Goal: Information Seeking & Learning: Learn about a topic

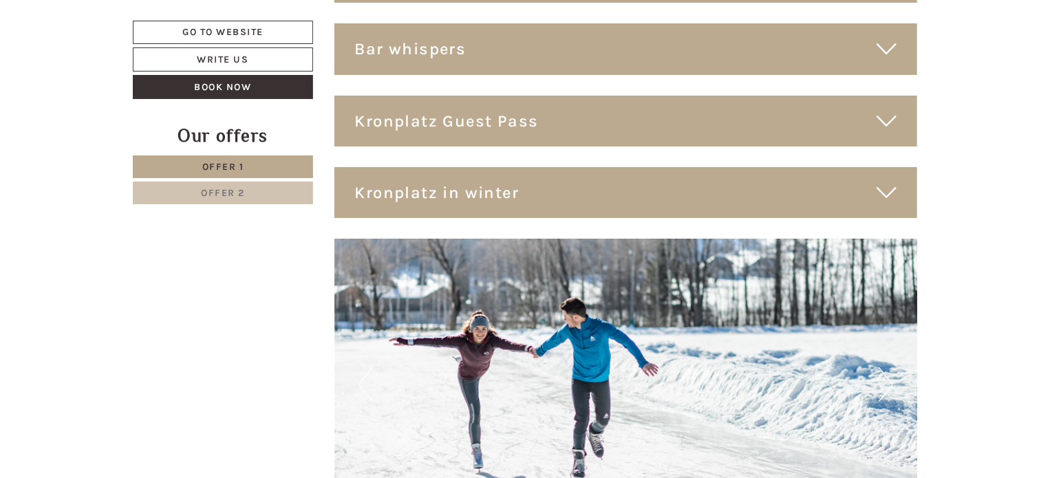
scroll to position [5239, 0]
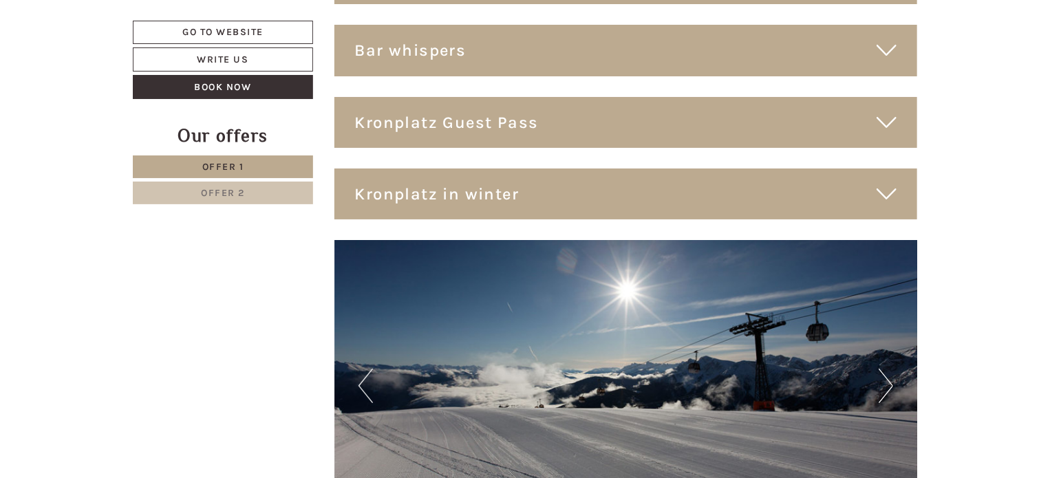
click at [880, 118] on icon at bounding box center [886, 122] width 20 height 23
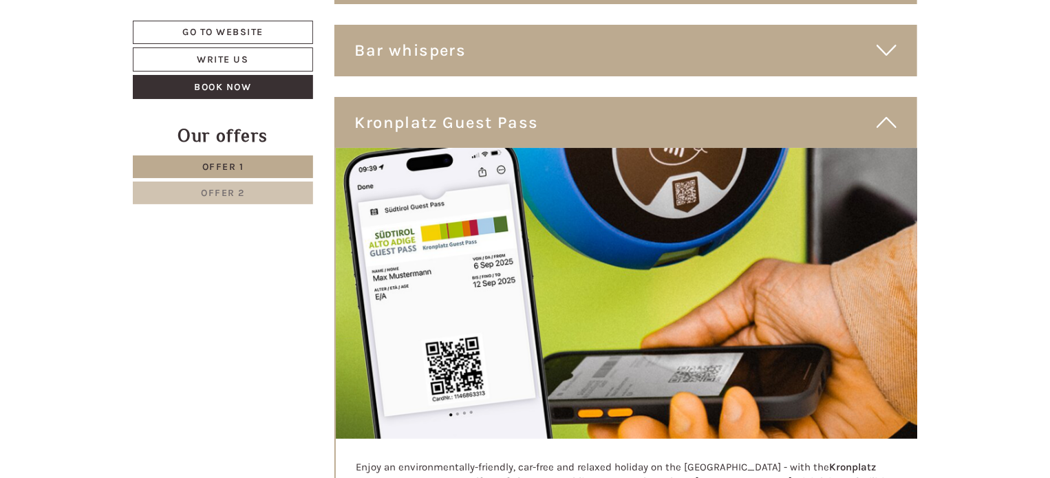
click at [880, 118] on icon at bounding box center [886, 122] width 20 height 23
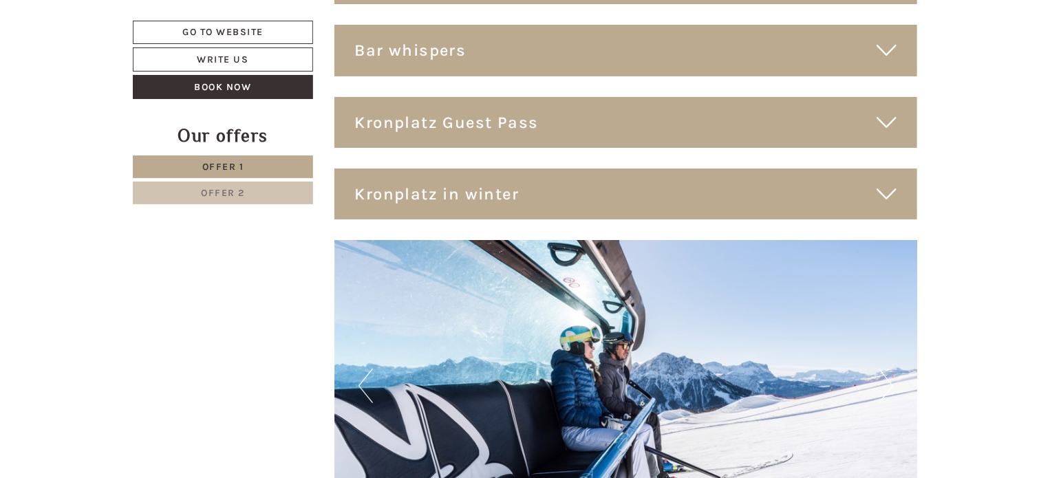
click at [883, 177] on div "Kronplatz in winter" at bounding box center [625, 194] width 583 height 51
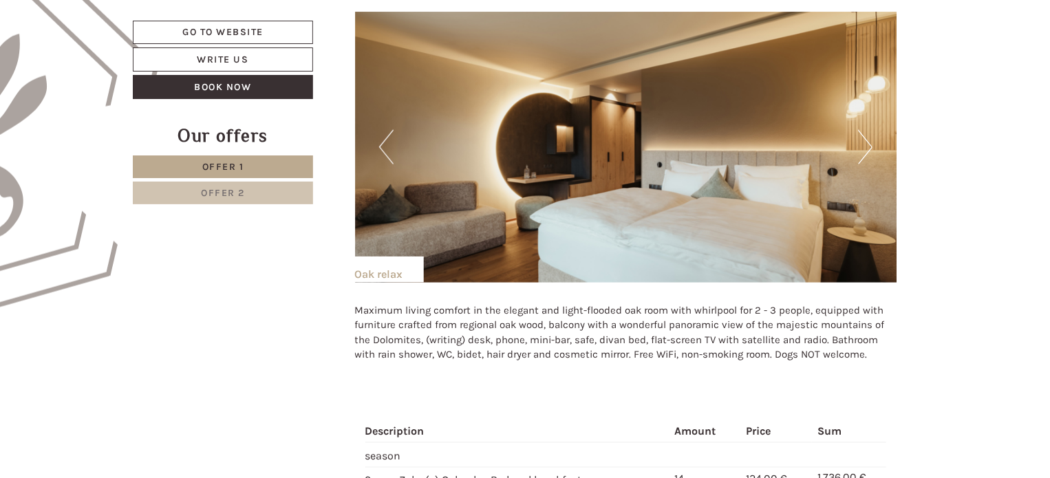
scroll to position [867, 0]
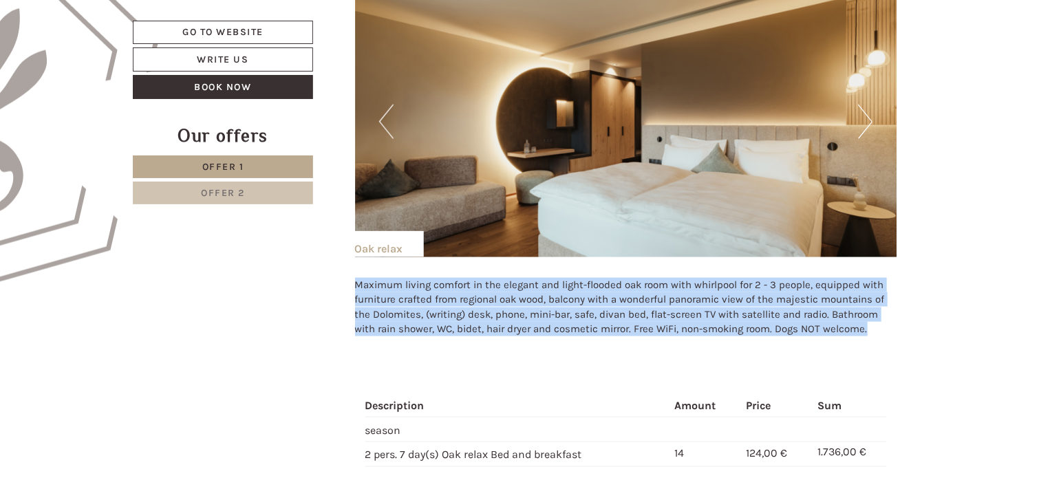
drag, startPoint x: 355, startPoint y: 286, endPoint x: 875, endPoint y: 325, distance: 521.5
click at [875, 325] on p "Maximum living comfort in the elegant and light-flooded oak room with whirlpool…" at bounding box center [626, 307] width 542 height 59
copy p "Maximum living comfort in the elegant and light-flooded oak room with whirlpool…"
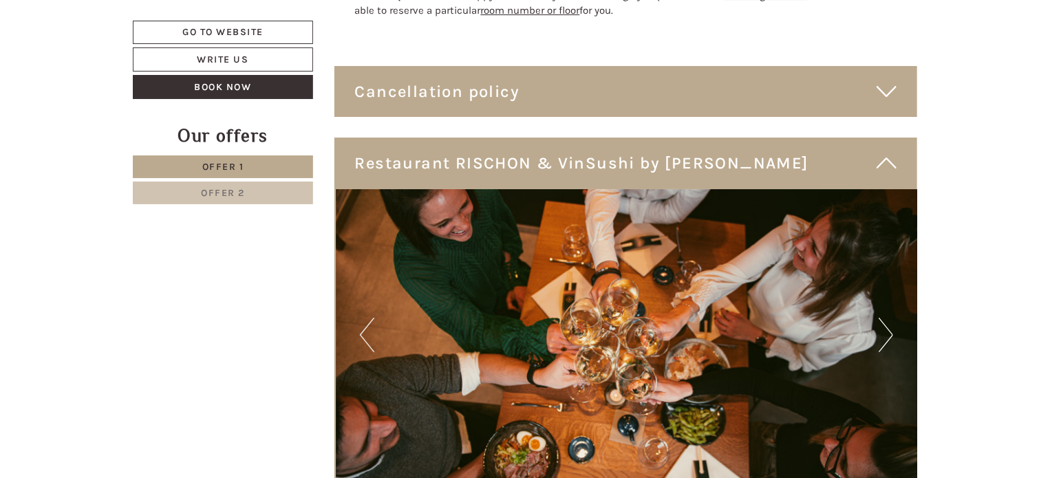
scroll to position [2509, 0]
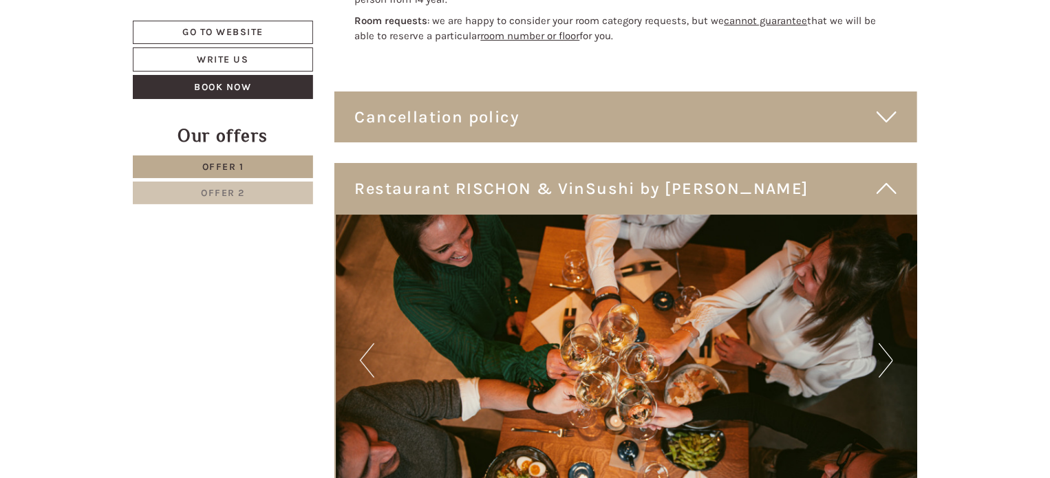
click at [886, 365] on button "Next" at bounding box center [885, 360] width 14 height 34
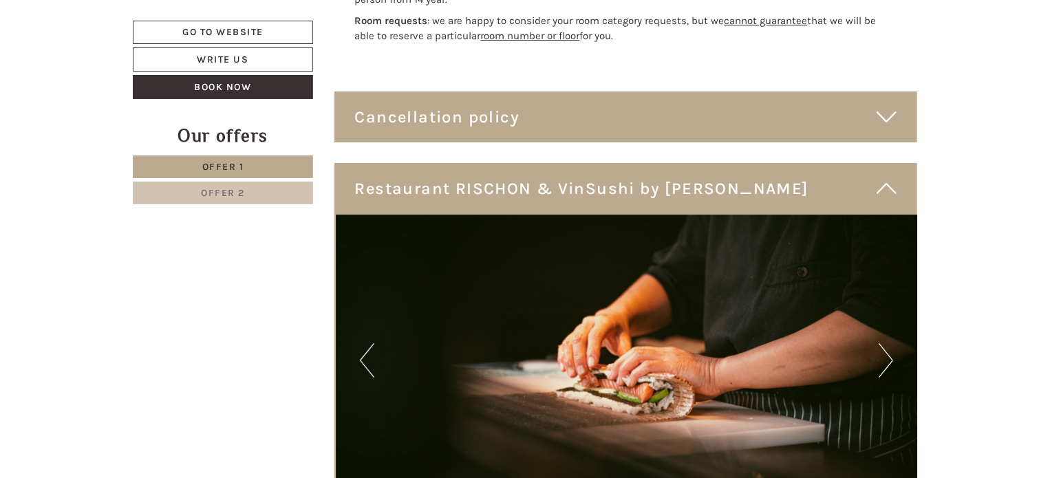
click at [886, 365] on button "Next" at bounding box center [885, 360] width 14 height 34
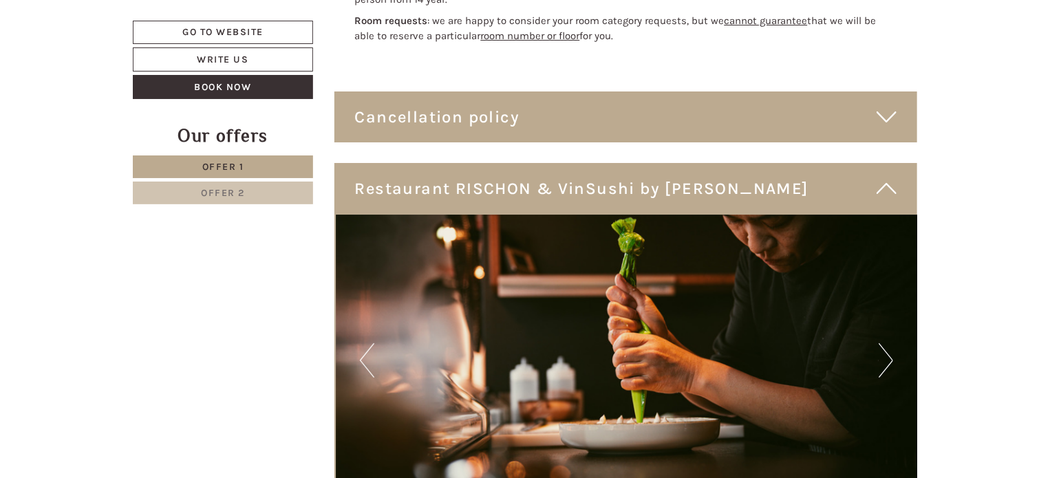
click at [886, 365] on button "Next" at bounding box center [885, 360] width 14 height 34
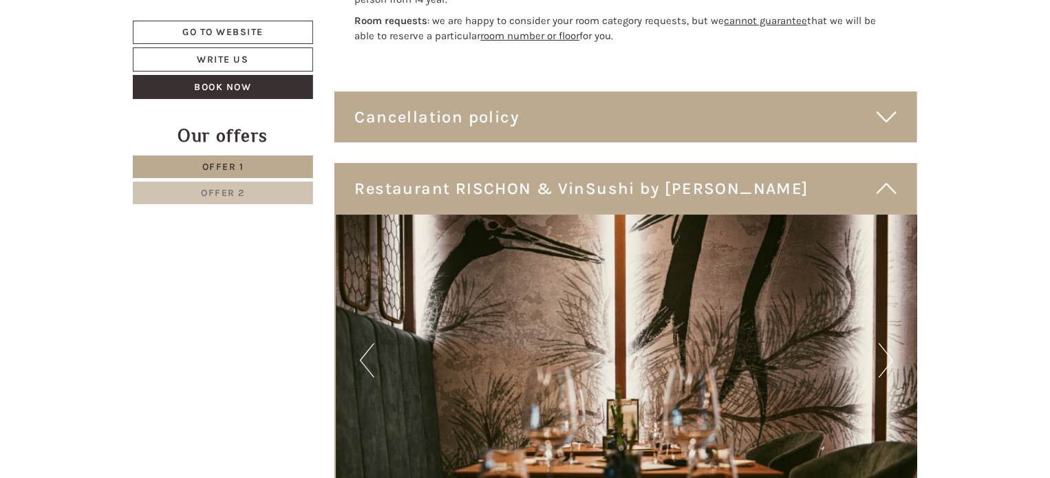
click at [886, 365] on button "Next" at bounding box center [885, 360] width 14 height 34
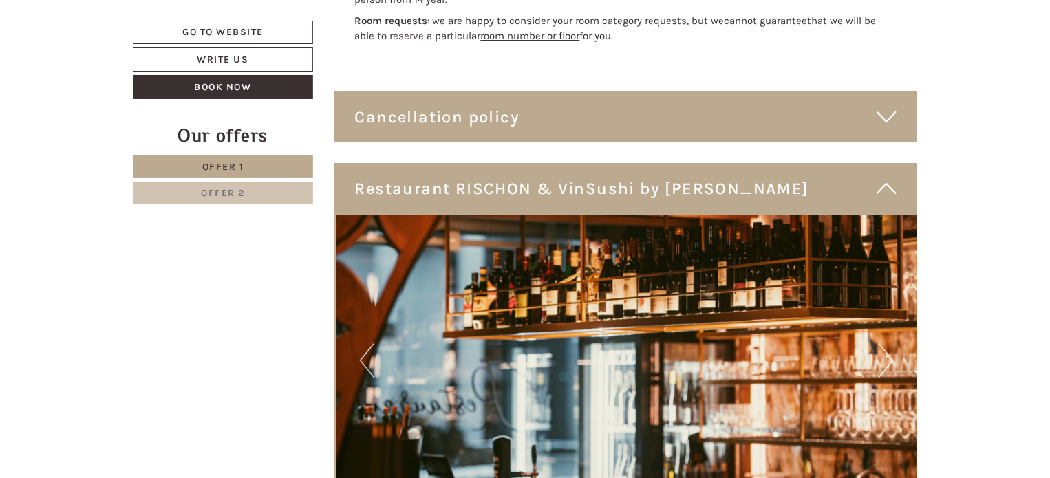
click at [886, 365] on button "Next" at bounding box center [885, 360] width 14 height 34
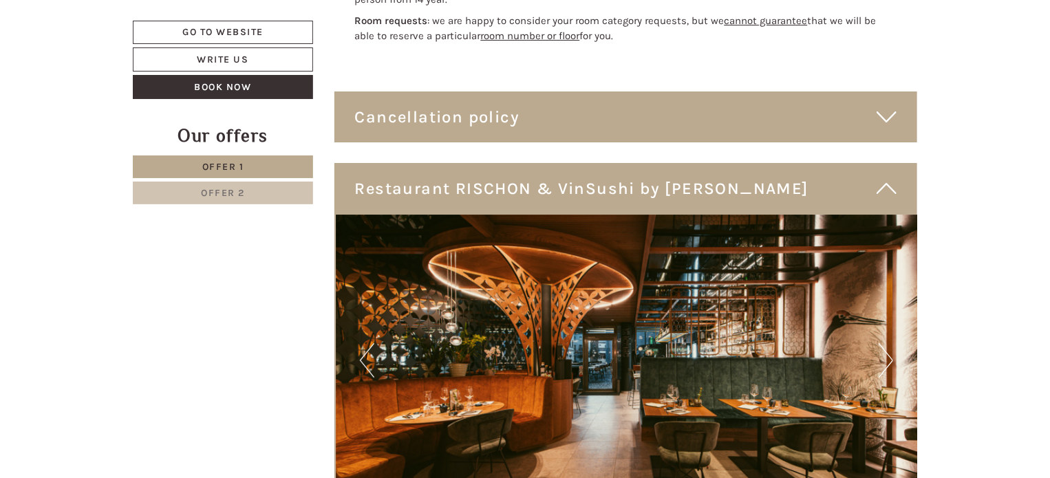
click at [886, 365] on button "Next" at bounding box center [885, 360] width 14 height 34
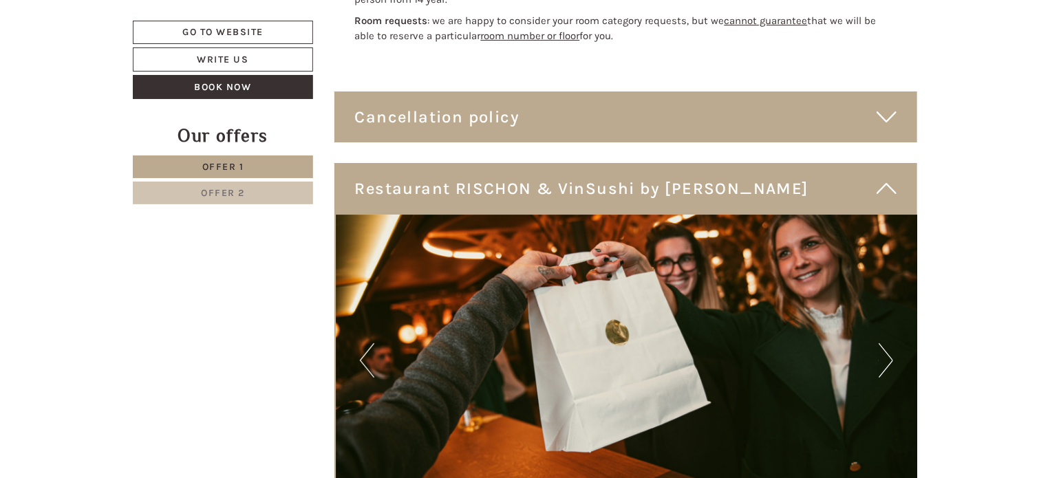
click at [886, 365] on button "Next" at bounding box center [885, 360] width 14 height 34
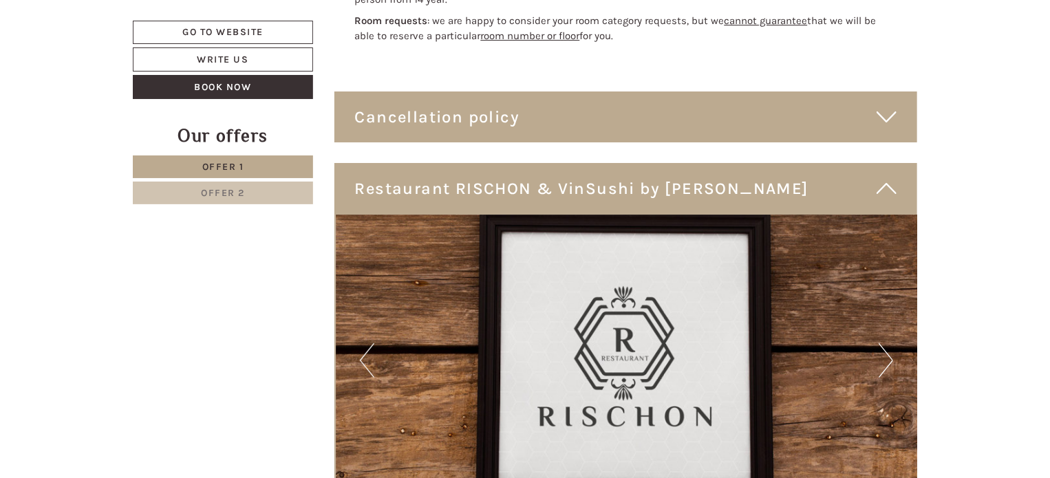
click at [886, 365] on button "Next" at bounding box center [885, 360] width 14 height 34
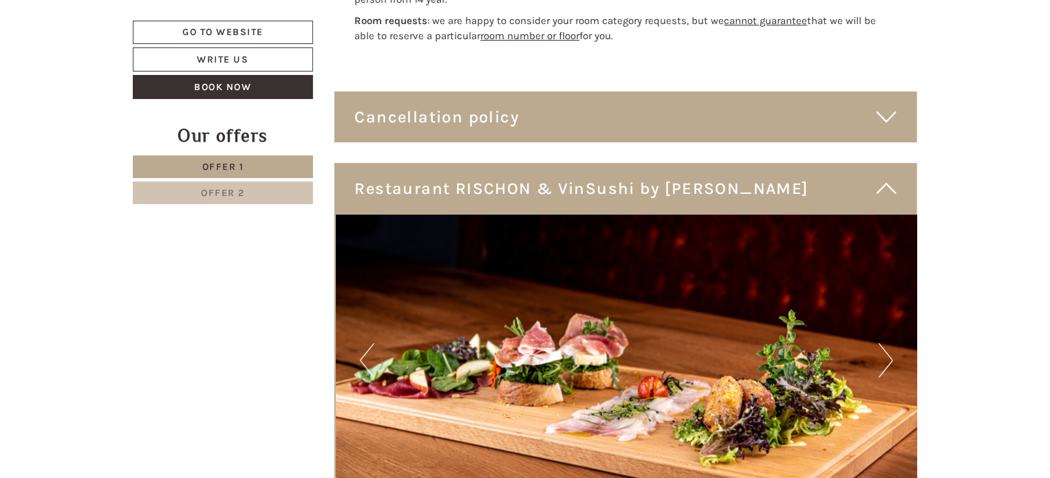
click at [369, 358] on button "Previous" at bounding box center [367, 360] width 14 height 34
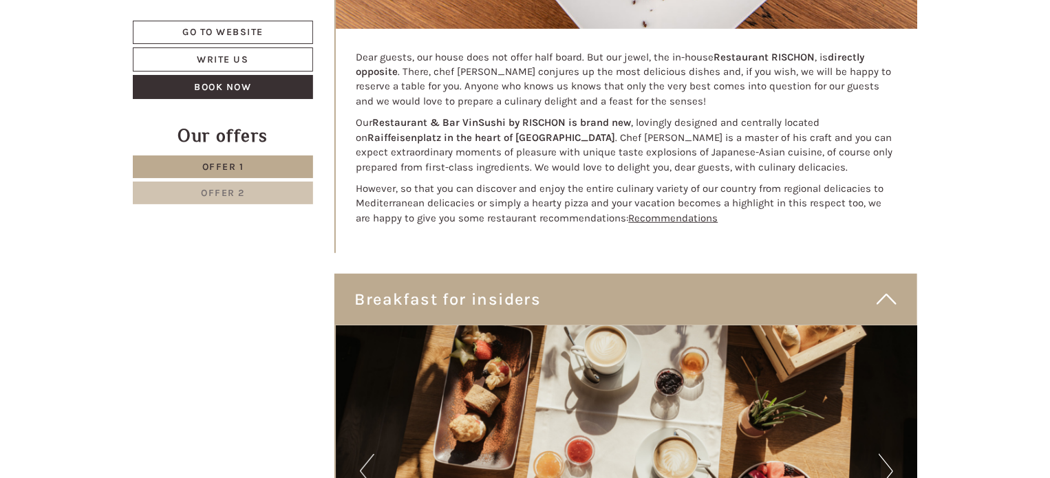
scroll to position [3003, 0]
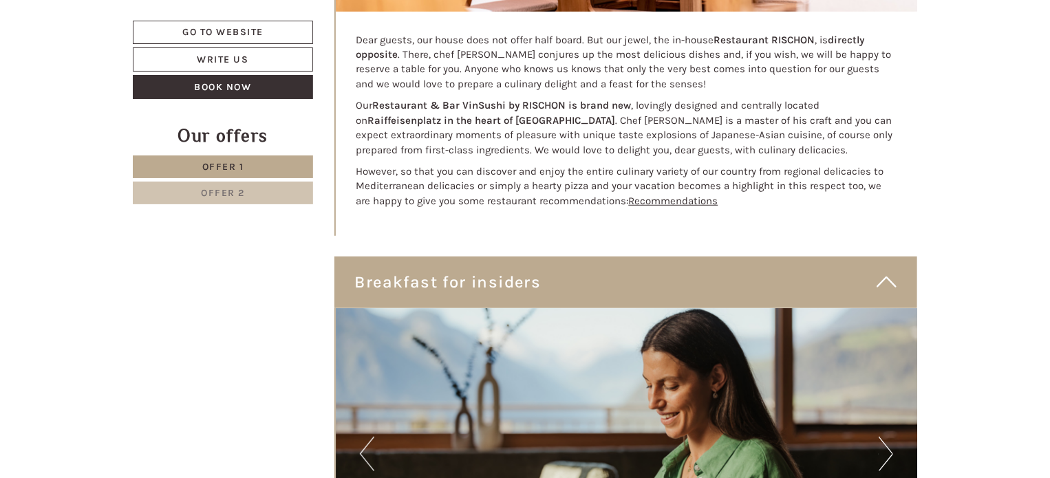
drag, startPoint x: 1048, startPoint y: 211, endPoint x: 1048, endPoint y: 219, distance: 7.6
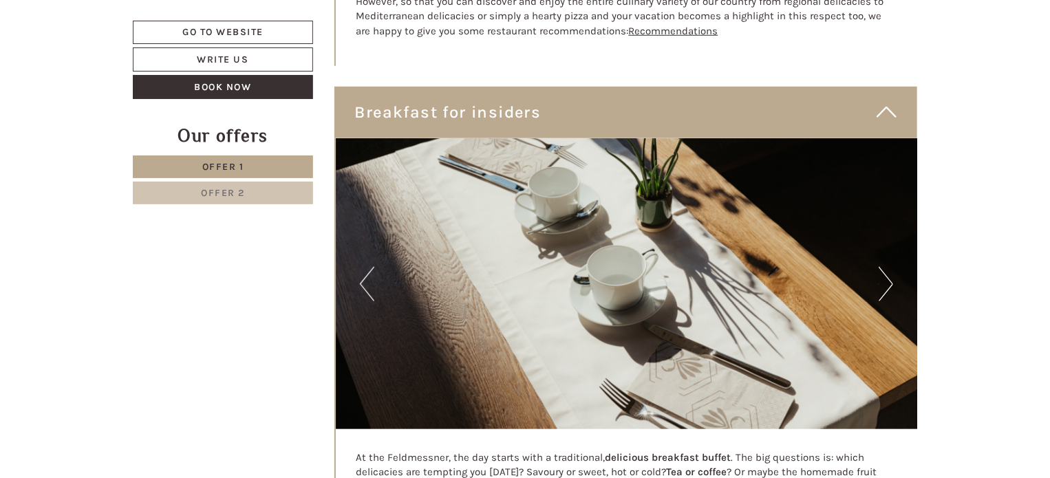
scroll to position [3199, 0]
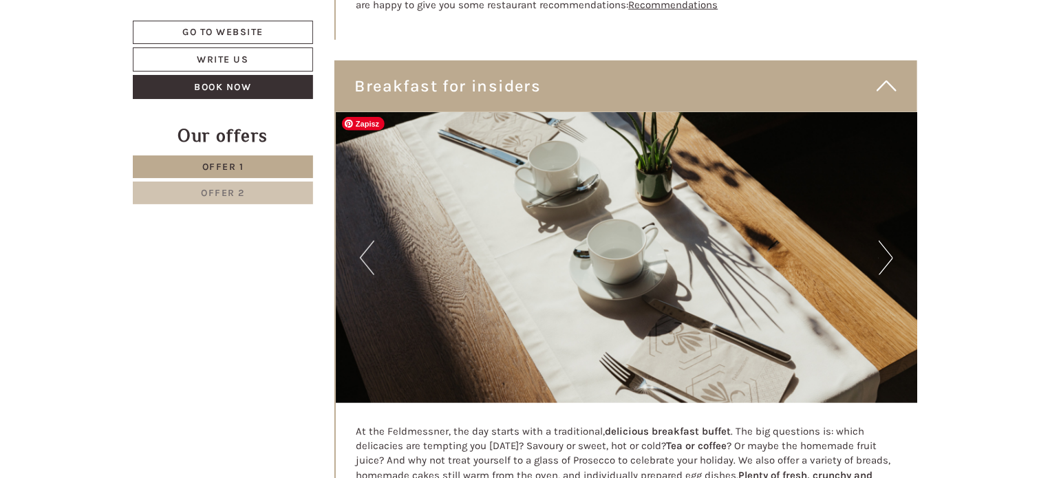
click at [873, 259] on img at bounding box center [627, 257] width 582 height 291
click at [883, 255] on button "Next" at bounding box center [885, 258] width 14 height 34
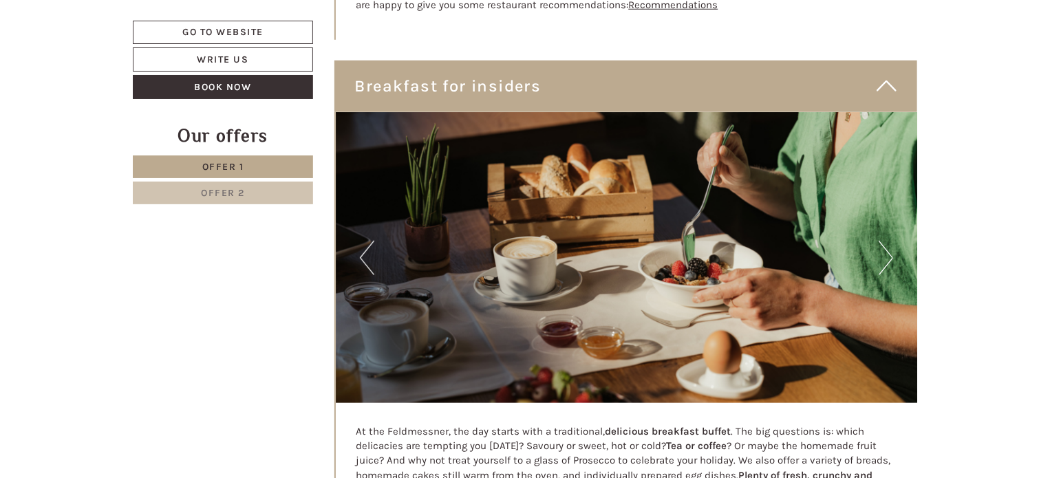
click at [883, 255] on button "Next" at bounding box center [885, 258] width 14 height 34
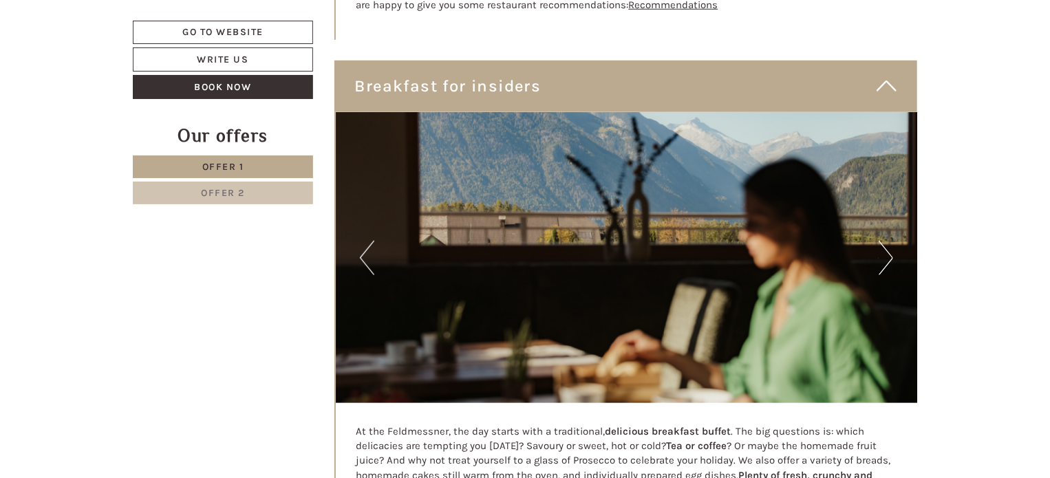
click at [883, 255] on button "Next" at bounding box center [885, 258] width 14 height 34
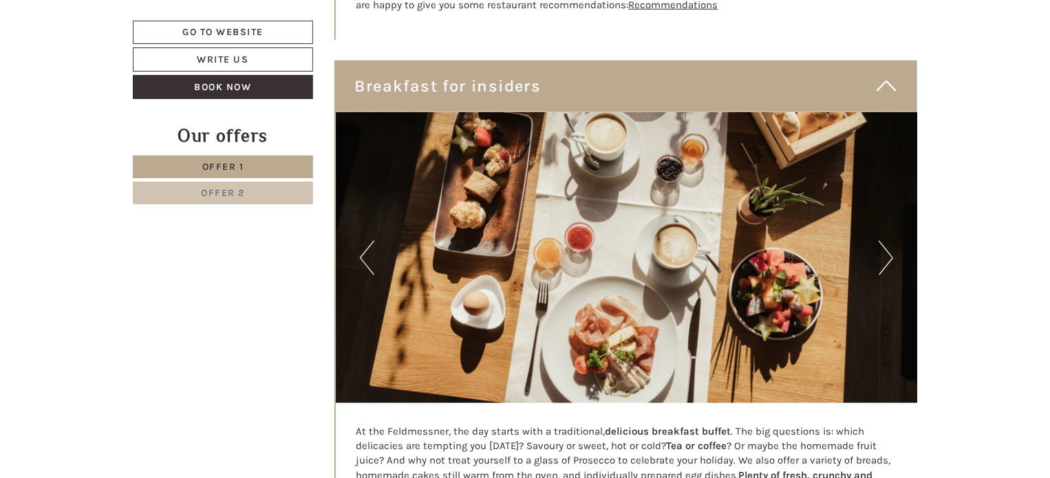
click at [883, 255] on button "Next" at bounding box center [885, 258] width 14 height 34
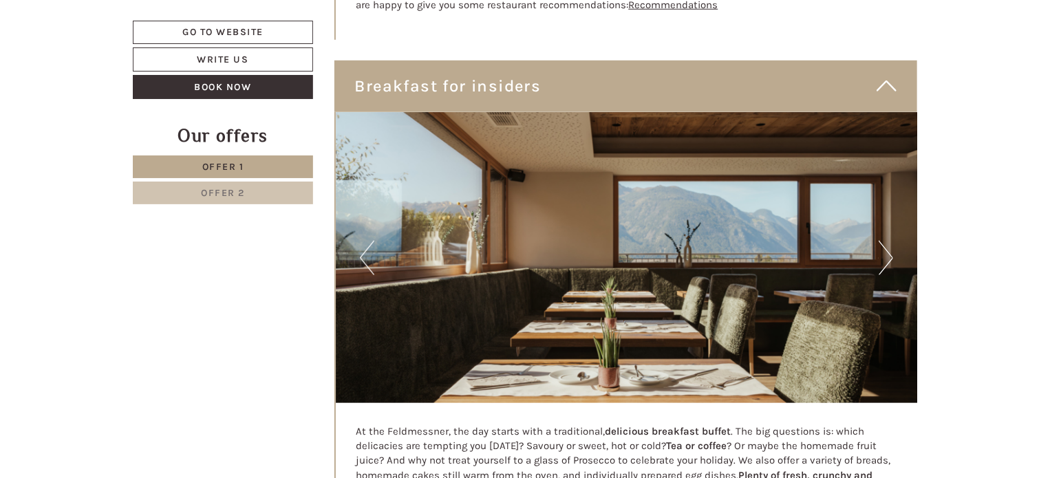
click at [883, 255] on button "Next" at bounding box center [885, 258] width 14 height 34
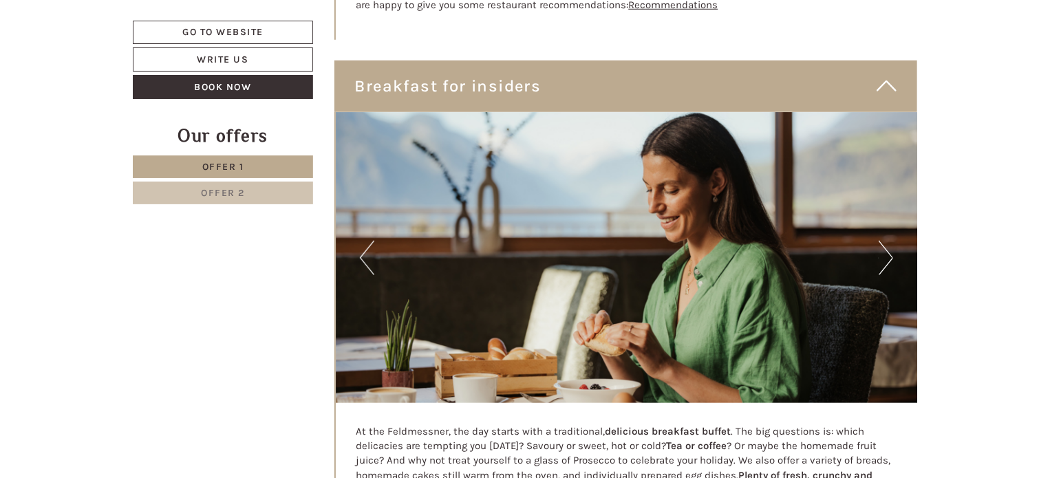
click at [883, 255] on button "Next" at bounding box center [885, 258] width 14 height 34
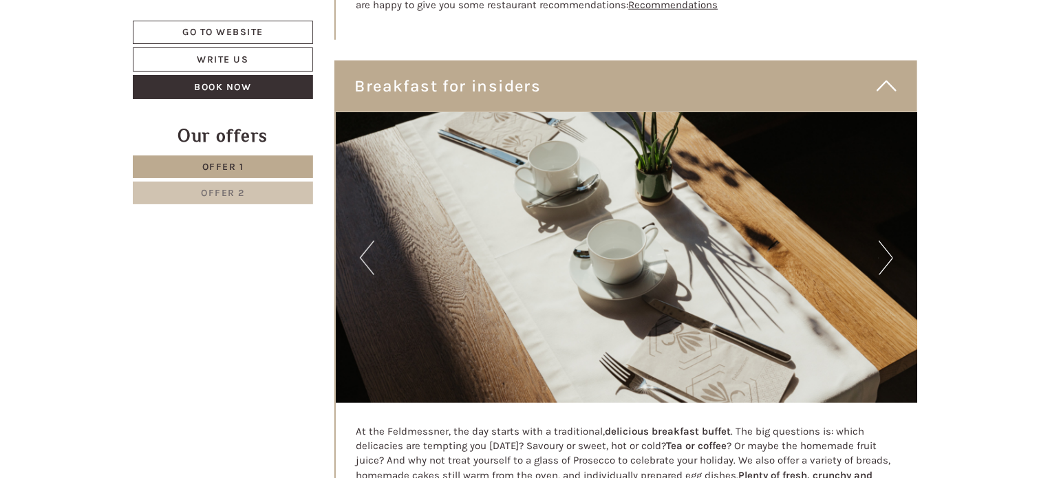
click at [883, 255] on button "Next" at bounding box center [885, 258] width 14 height 34
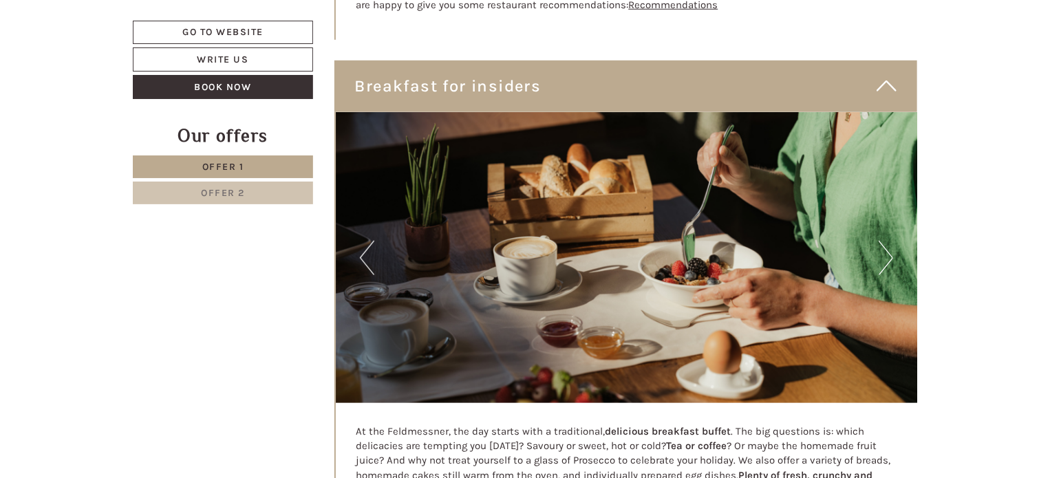
click at [883, 255] on button "Next" at bounding box center [885, 258] width 14 height 34
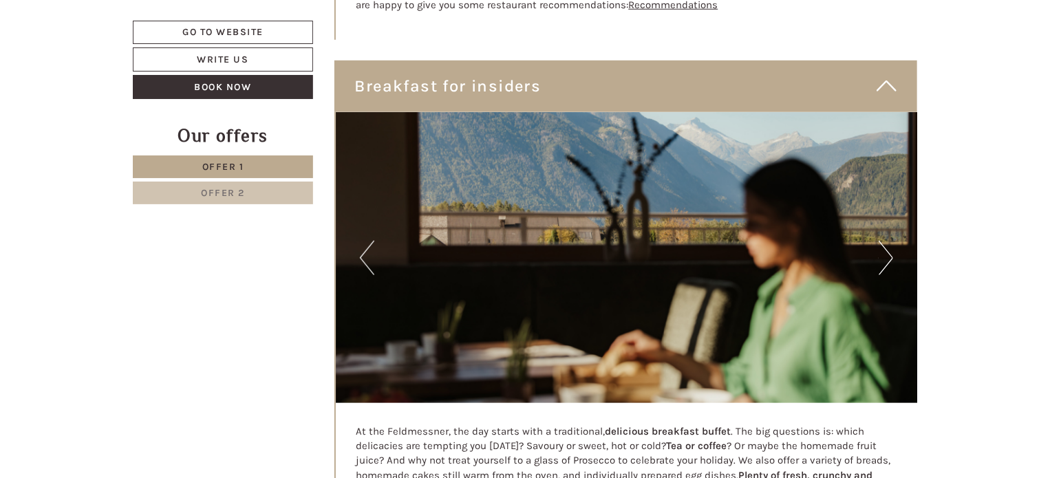
click at [883, 255] on button "Next" at bounding box center [885, 258] width 14 height 34
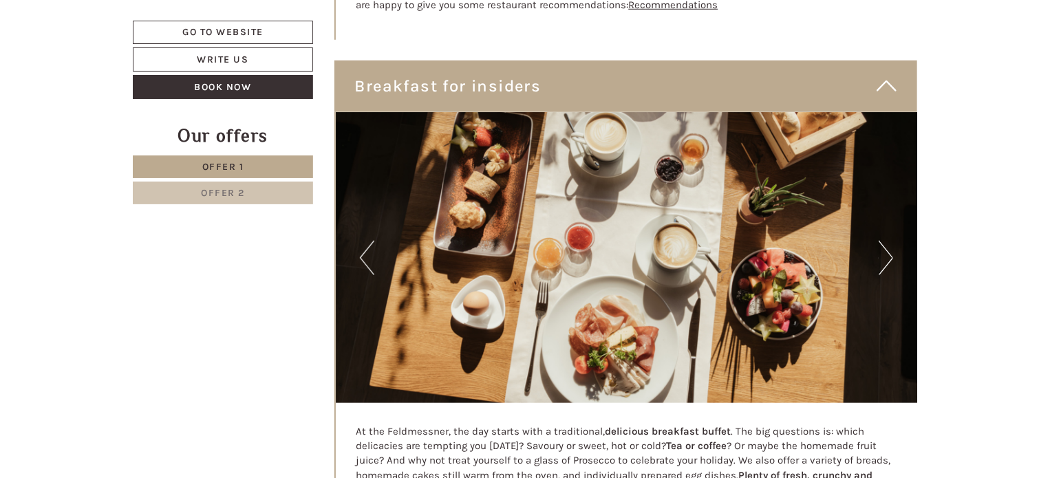
click at [883, 255] on button "Next" at bounding box center [885, 258] width 14 height 34
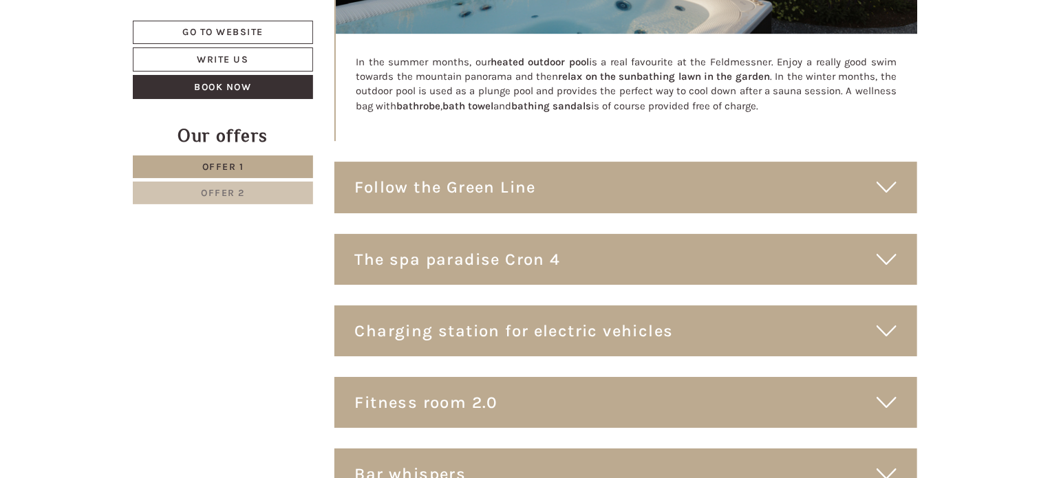
scroll to position [4867, 0]
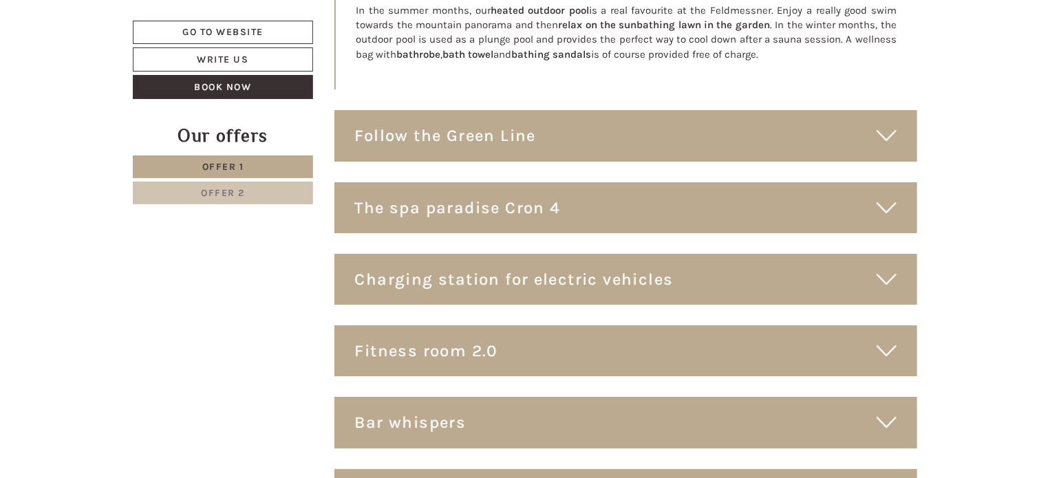
click at [883, 131] on icon at bounding box center [886, 135] width 20 height 23
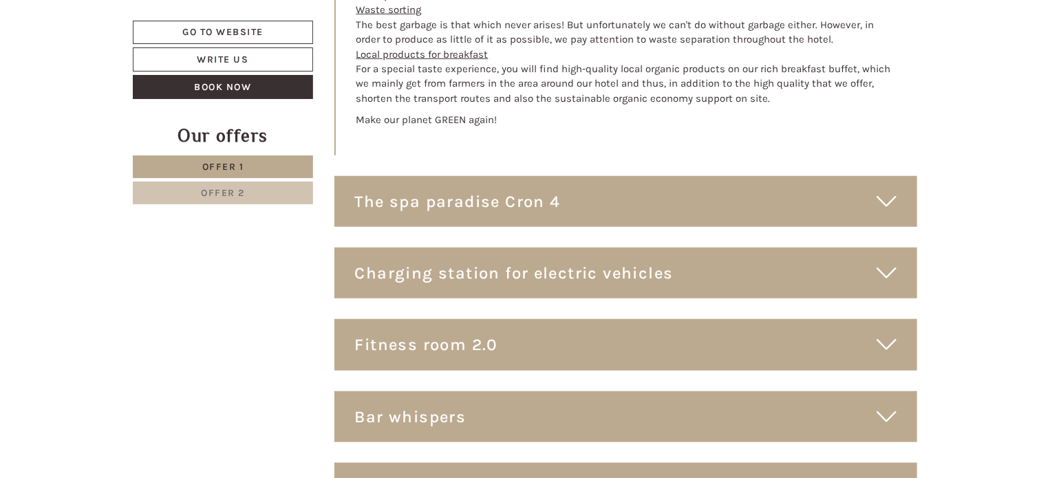
scroll to position [5902, 0]
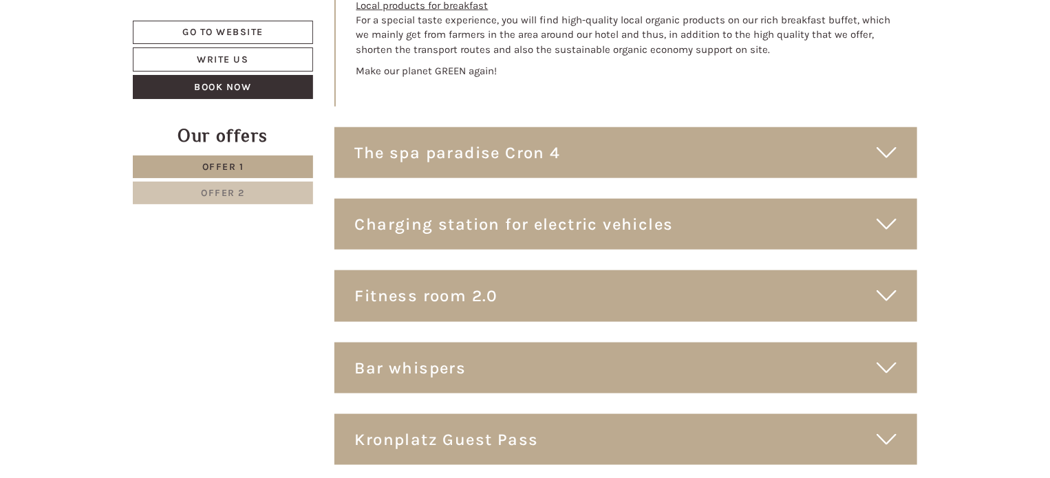
click at [883, 149] on icon at bounding box center [886, 152] width 20 height 23
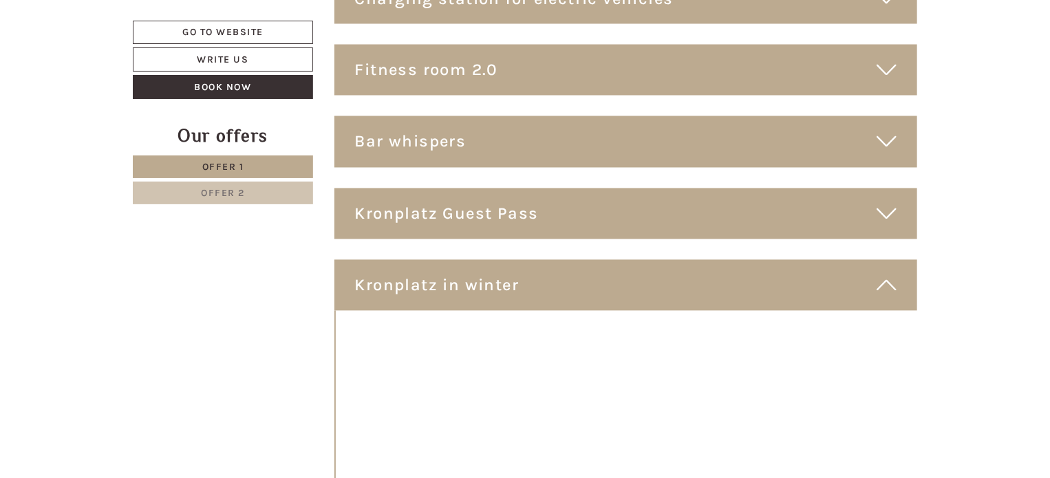
scroll to position [6561, 0]
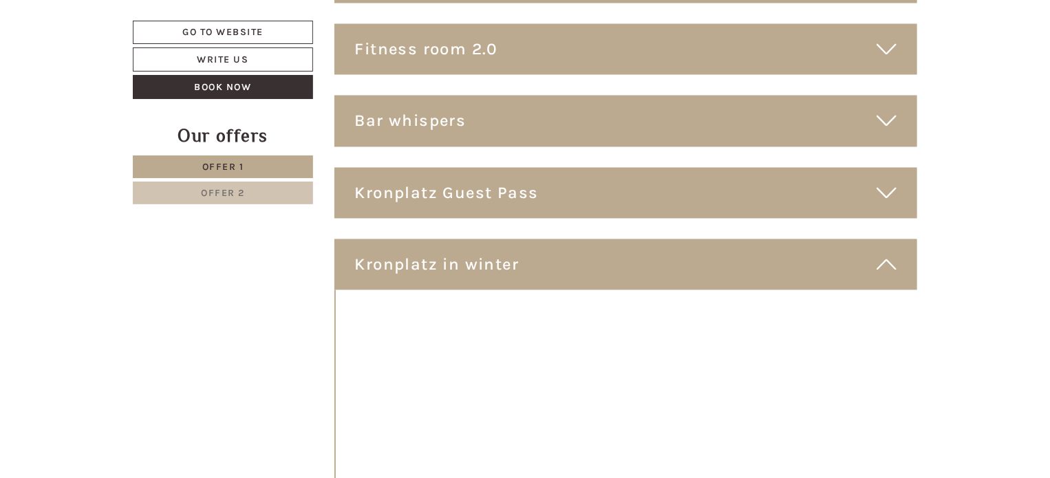
click at [883, 119] on icon at bounding box center [886, 120] width 20 height 23
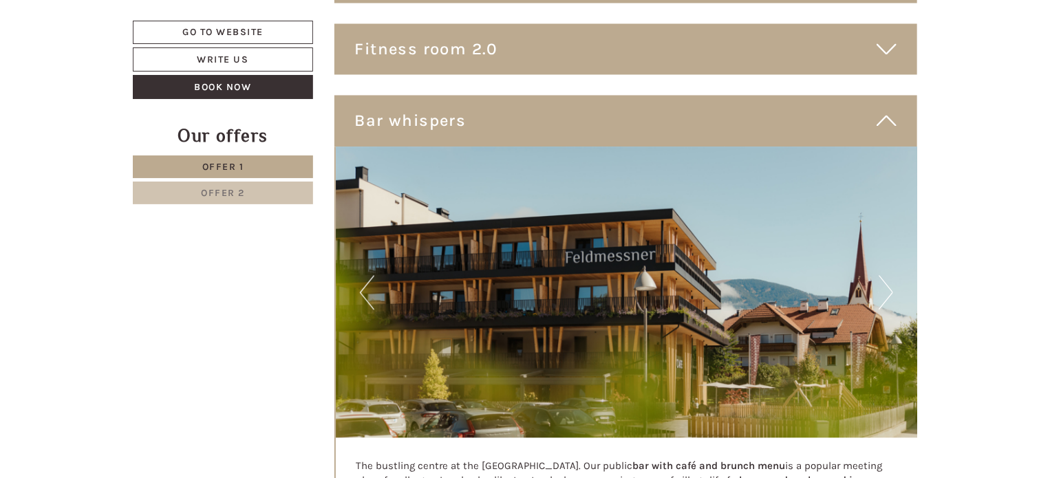
scroll to position [6659, 0]
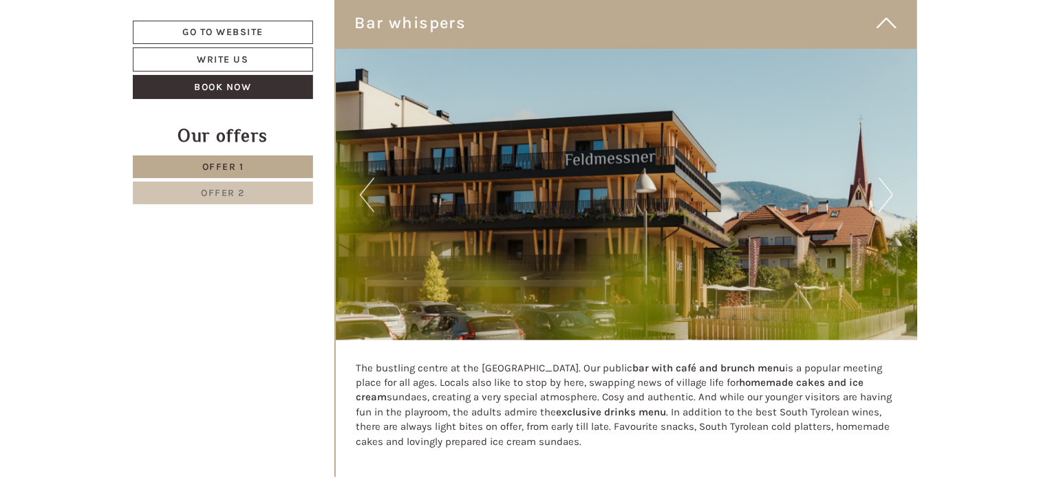
click at [878, 194] on button "Next" at bounding box center [885, 194] width 14 height 34
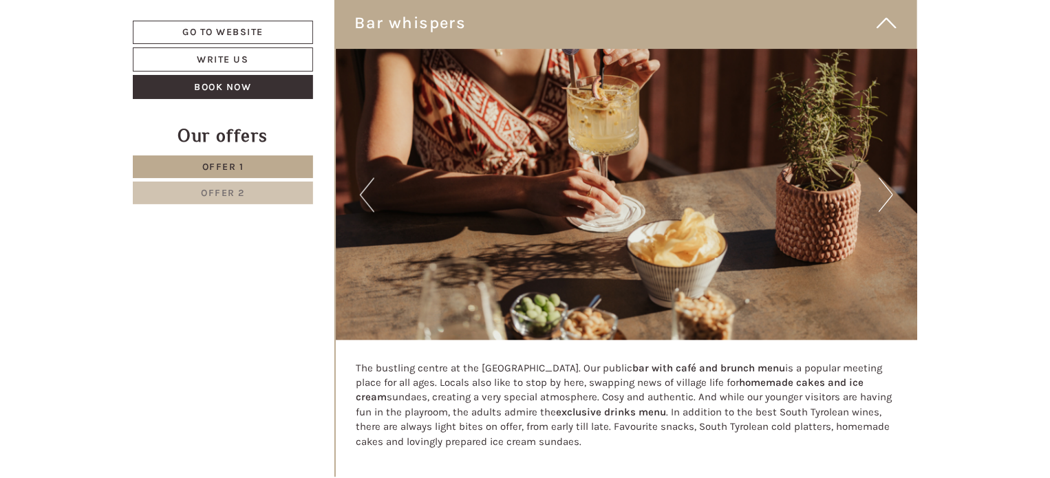
click at [878, 194] on button "Next" at bounding box center [885, 194] width 14 height 34
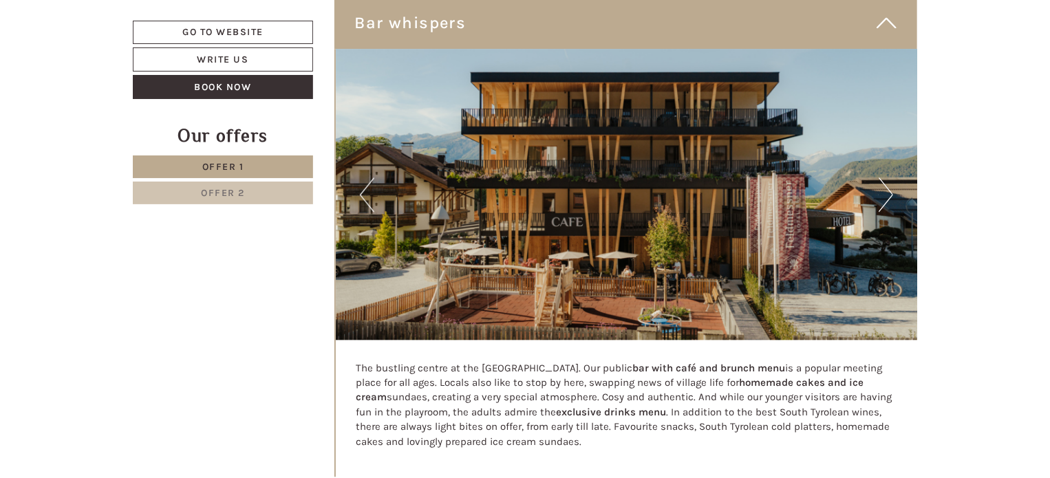
click at [878, 194] on button "Next" at bounding box center [885, 194] width 14 height 34
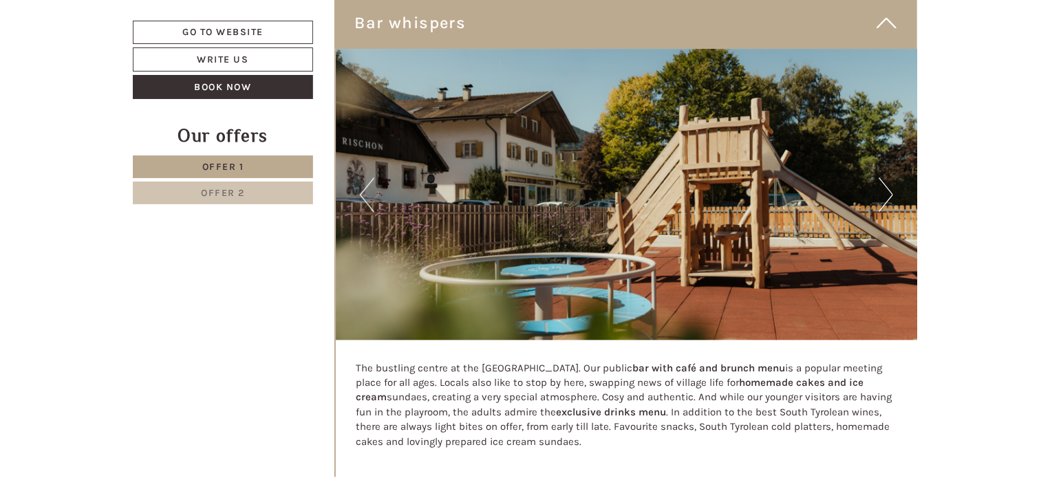
click at [878, 194] on button "Next" at bounding box center [885, 194] width 14 height 34
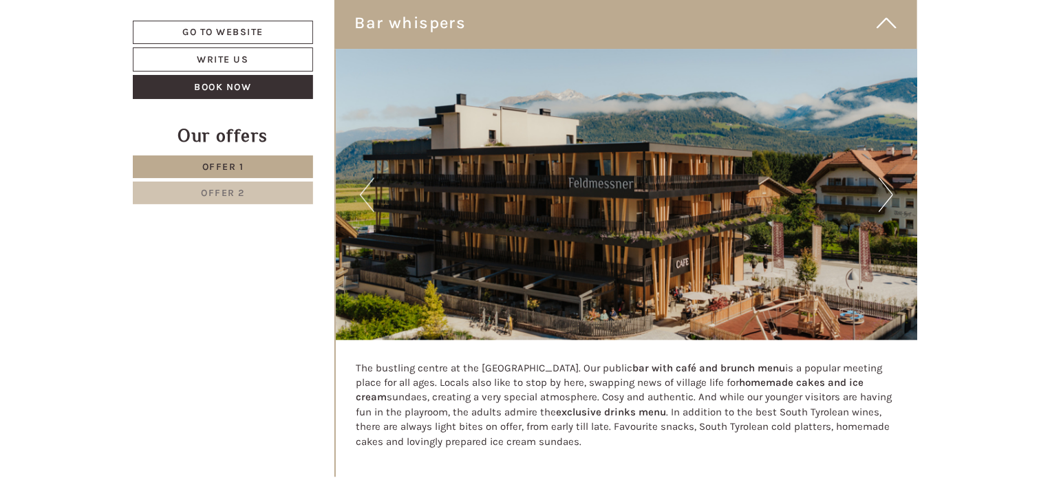
click at [878, 194] on button "Next" at bounding box center [885, 194] width 14 height 34
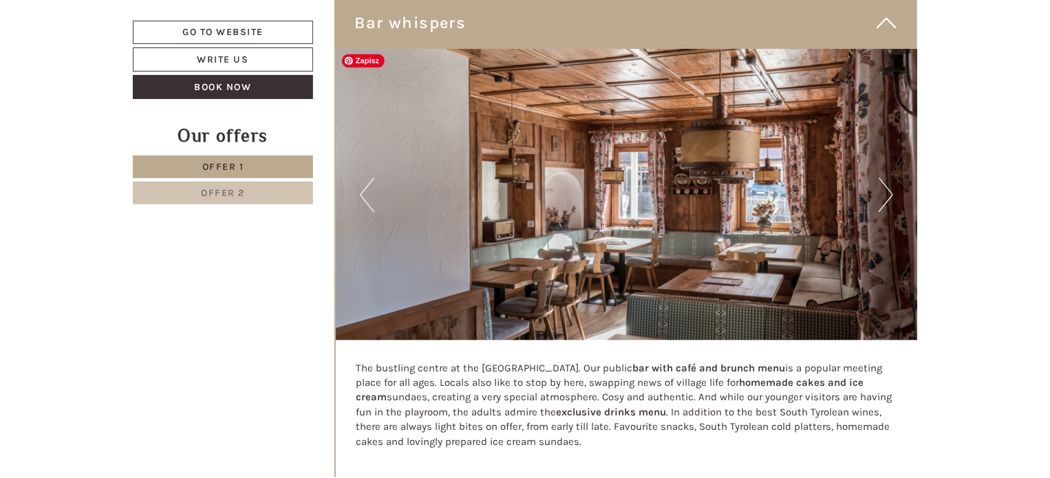
click at [877, 195] on img at bounding box center [627, 194] width 582 height 291
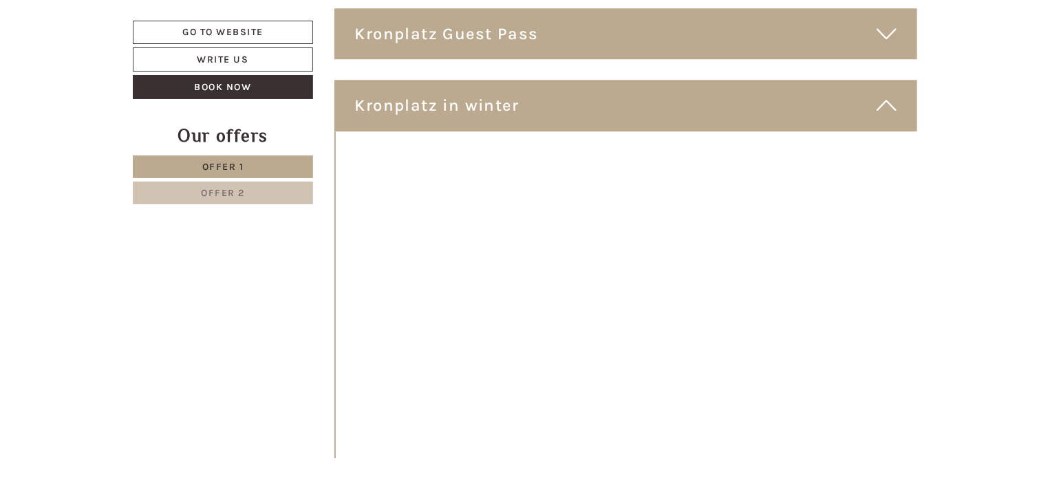
scroll to position [7179, 0]
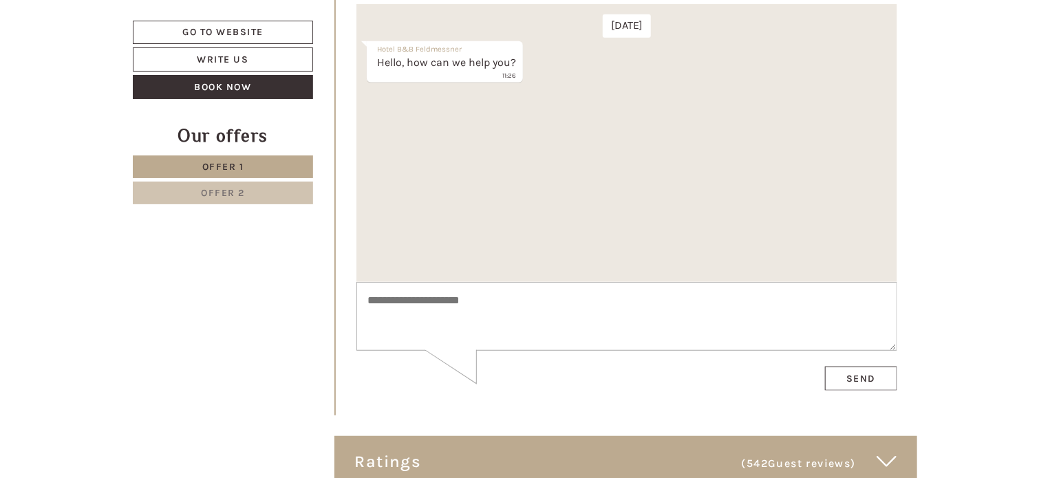
scroll to position [8229, 0]
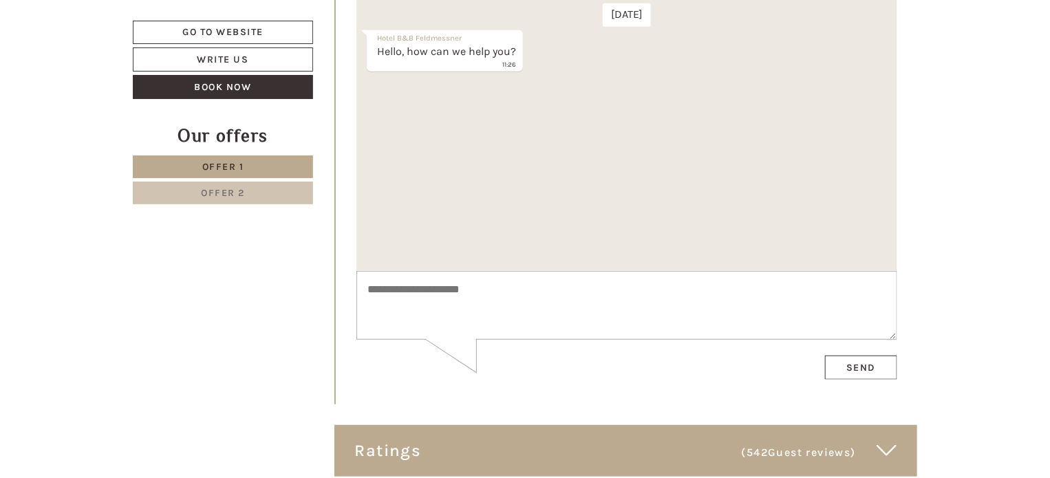
click at [434, 288] on textarea at bounding box center [626, 305] width 541 height 69
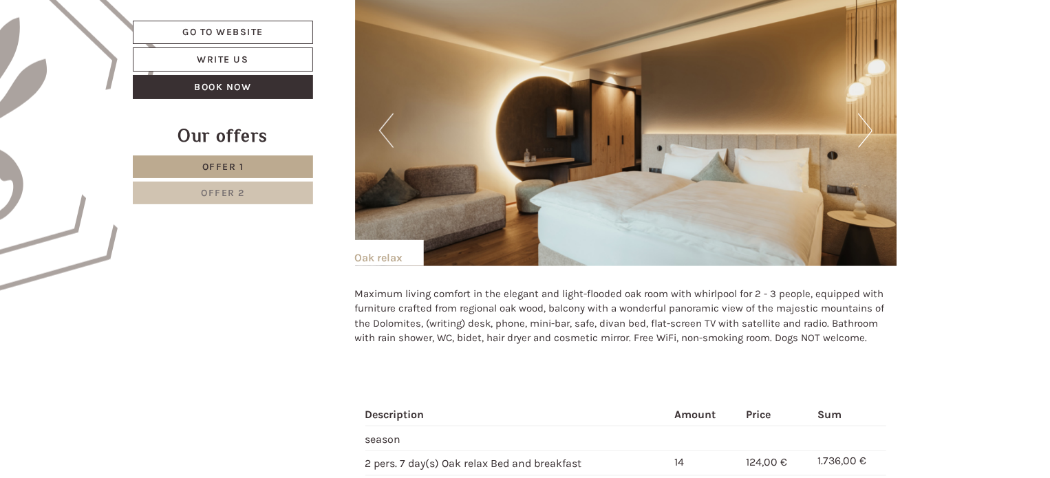
scroll to position [869, 0]
